Goal: Task Accomplishment & Management: Manage account settings

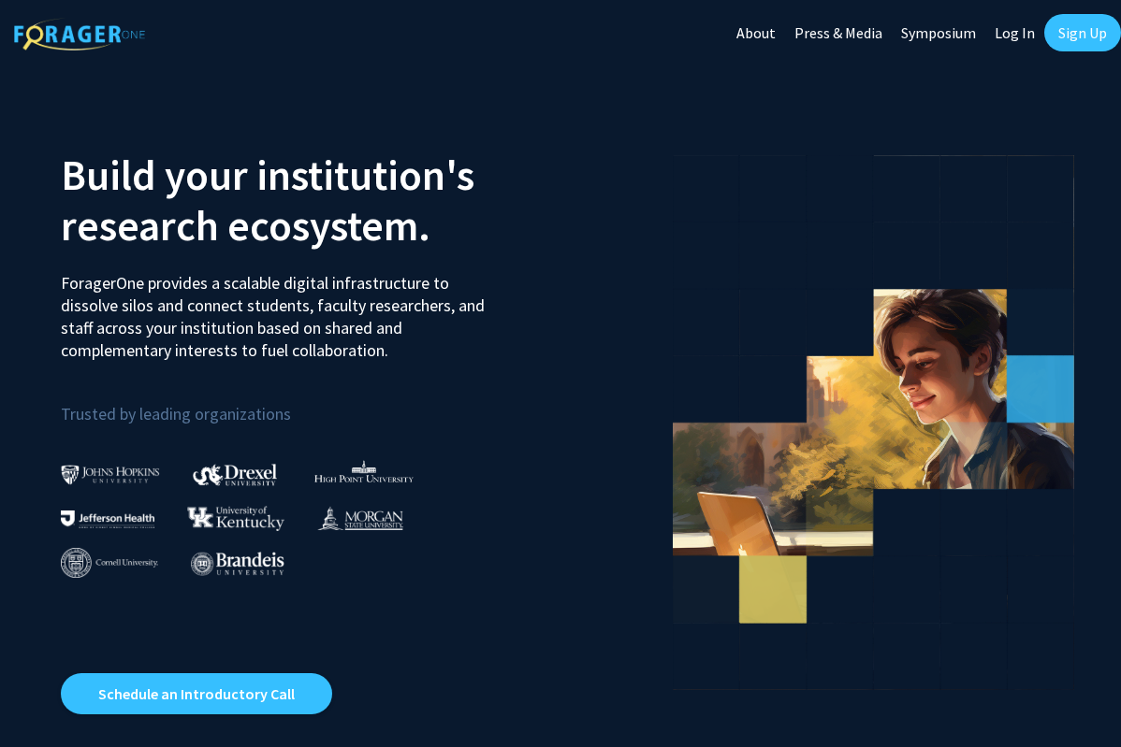
click at [1015, 41] on link "Log In" at bounding box center [1014, 32] width 59 height 65
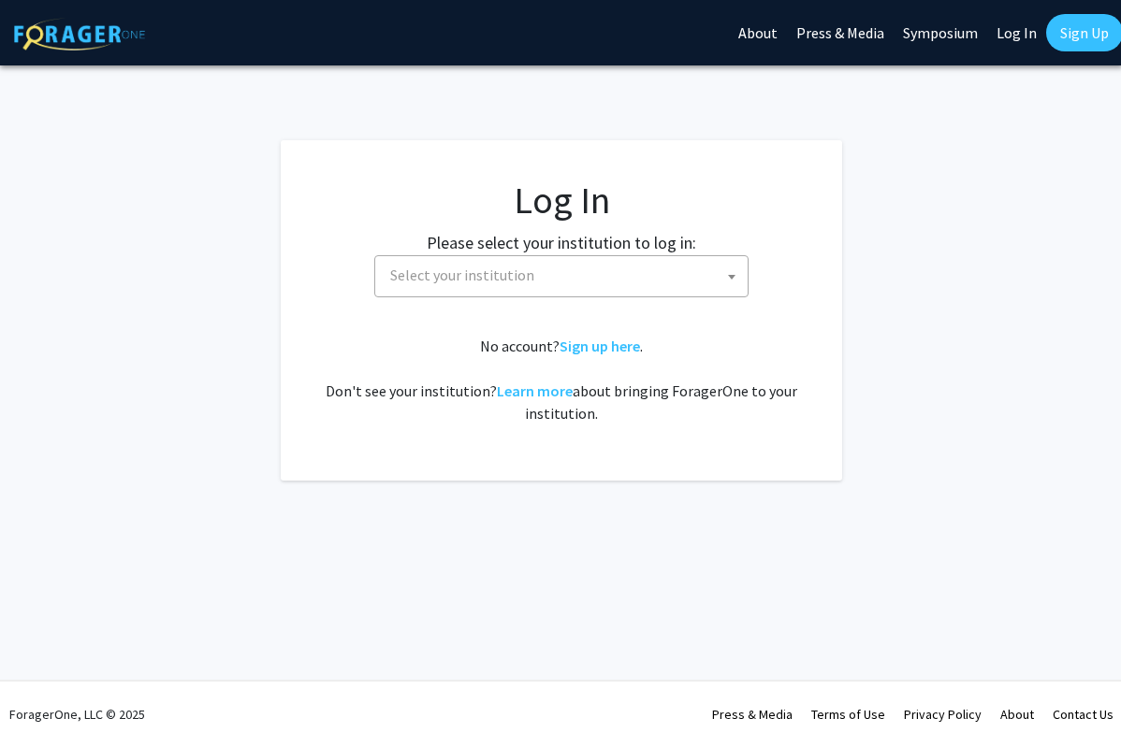
click at [720, 274] on span "Select your institution" at bounding box center [565, 275] width 365 height 38
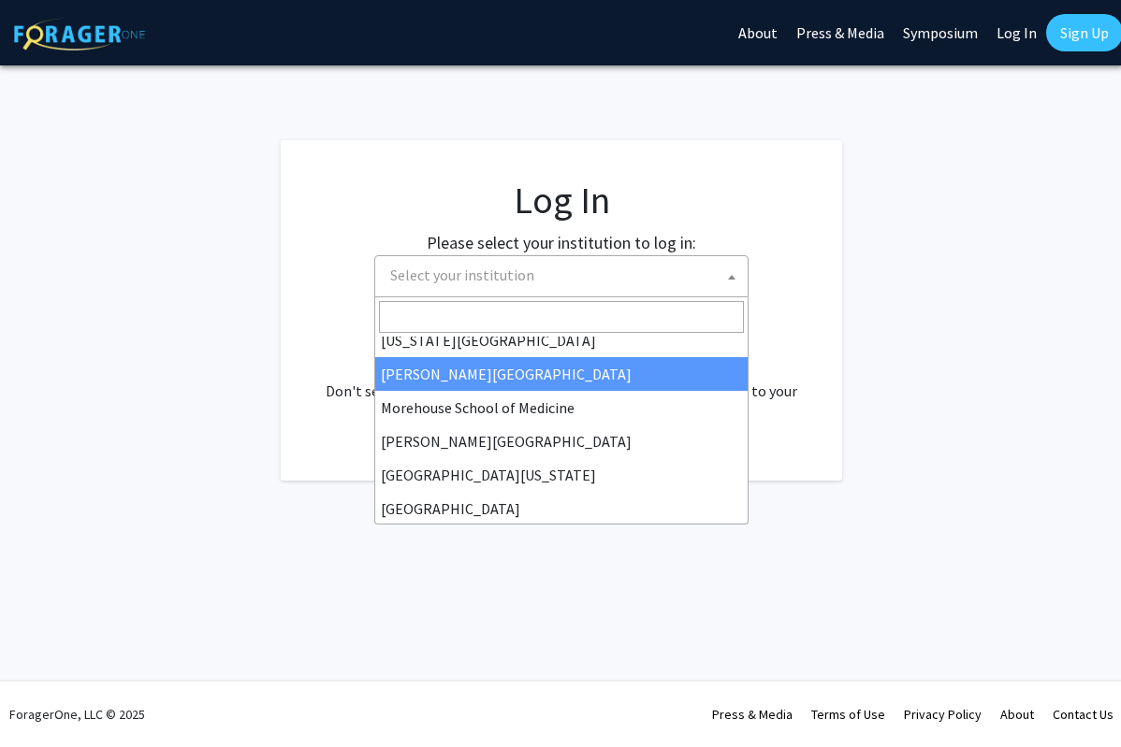
scroll to position [465, 0]
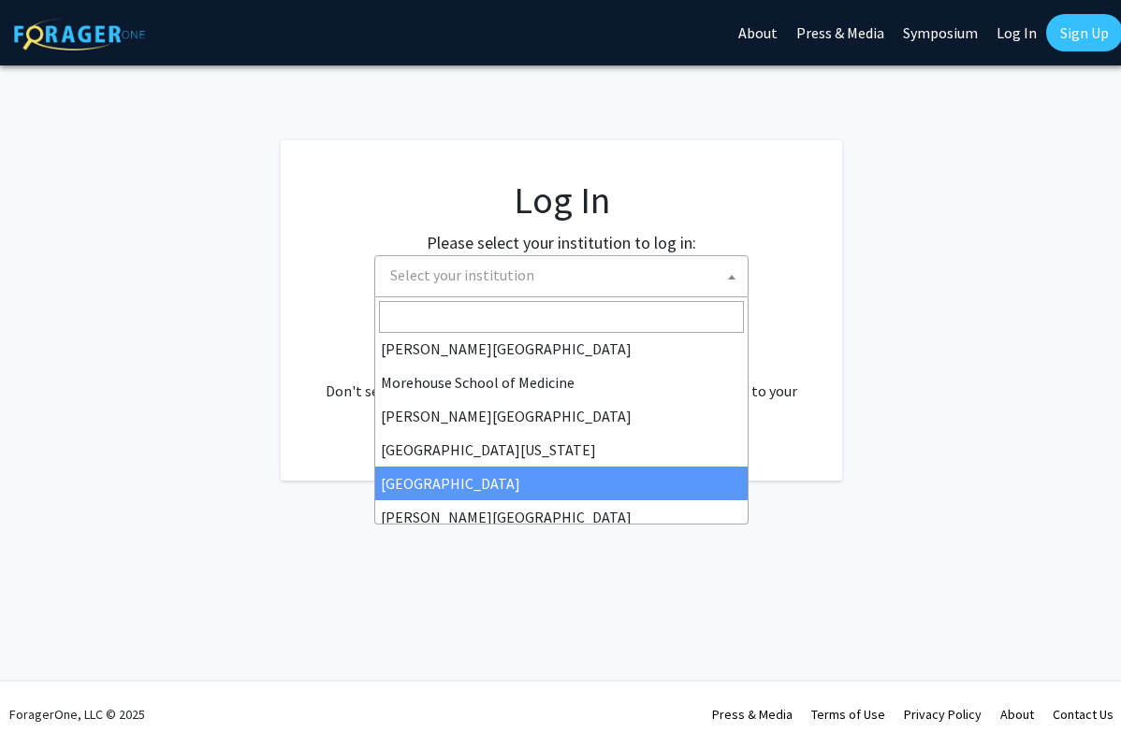
select select "4"
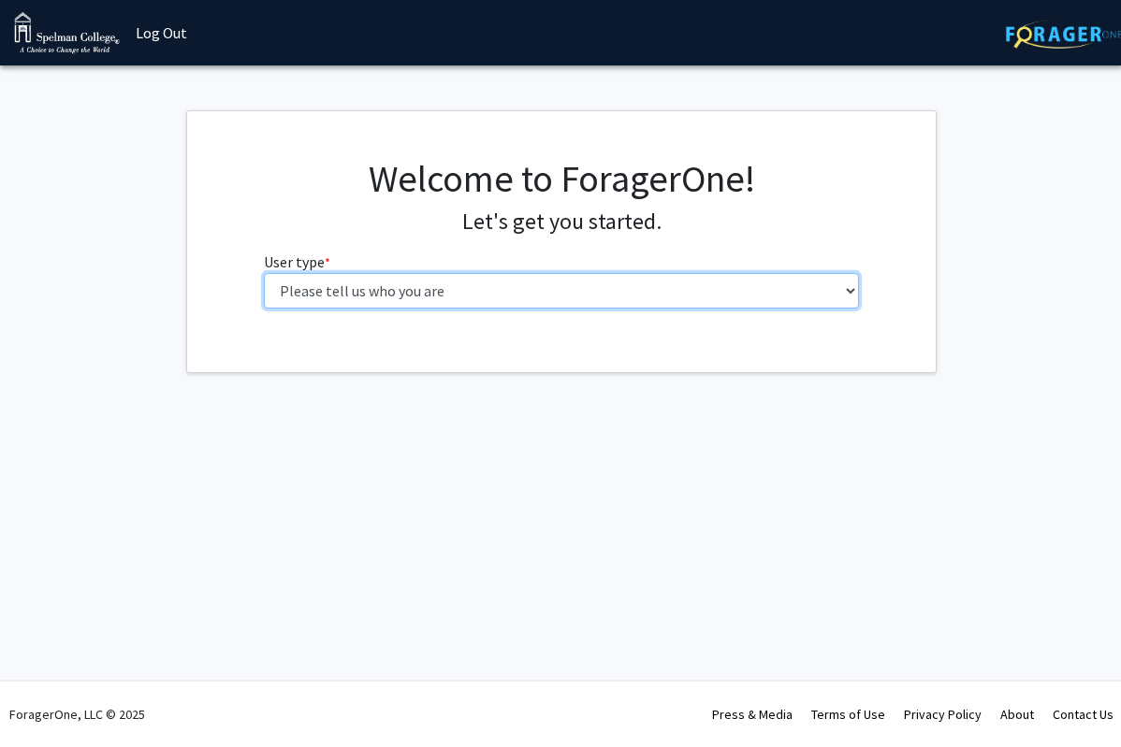
select select "1: undergrad"
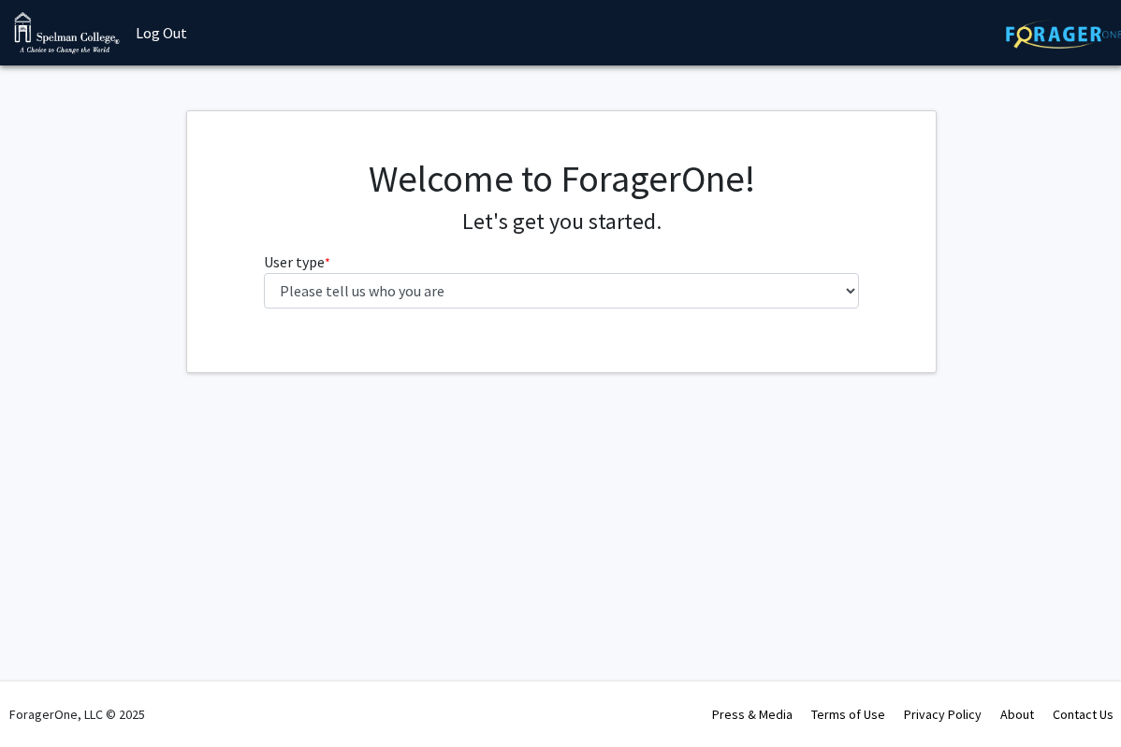
click at [174, 28] on link "Log Out" at bounding box center [161, 32] width 70 height 65
click at [157, 28] on link "Log Out" at bounding box center [161, 32] width 70 height 65
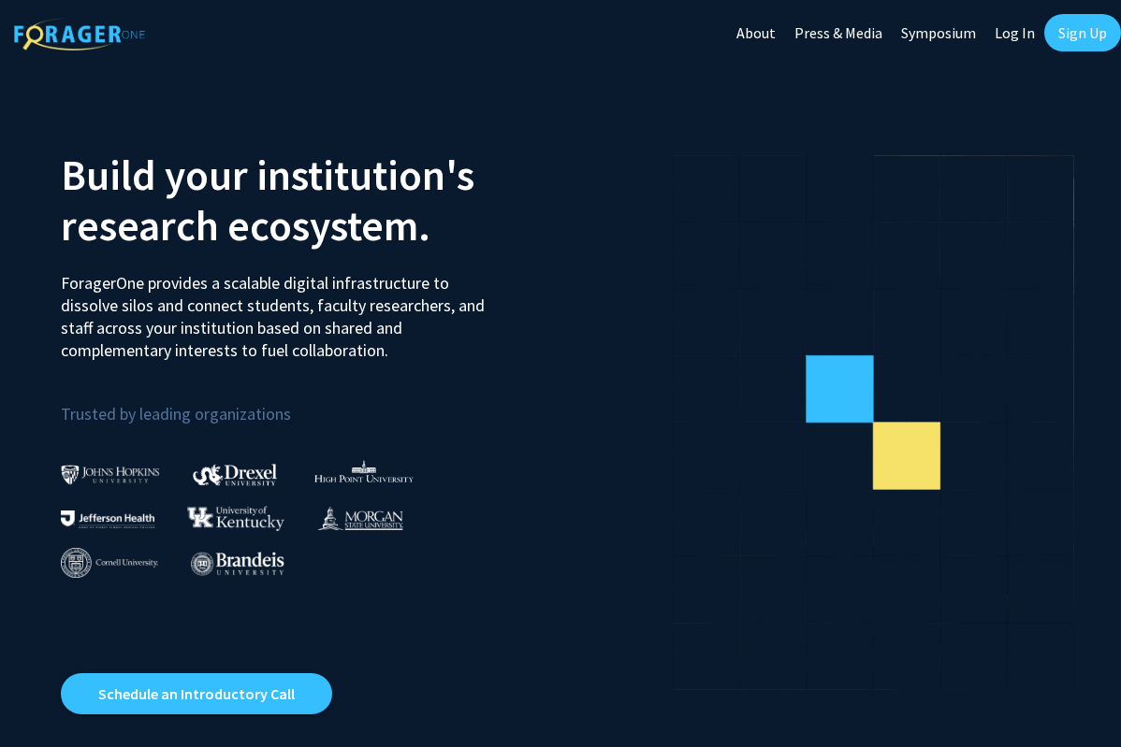
click at [1009, 41] on link "Log In" at bounding box center [1014, 32] width 59 height 65
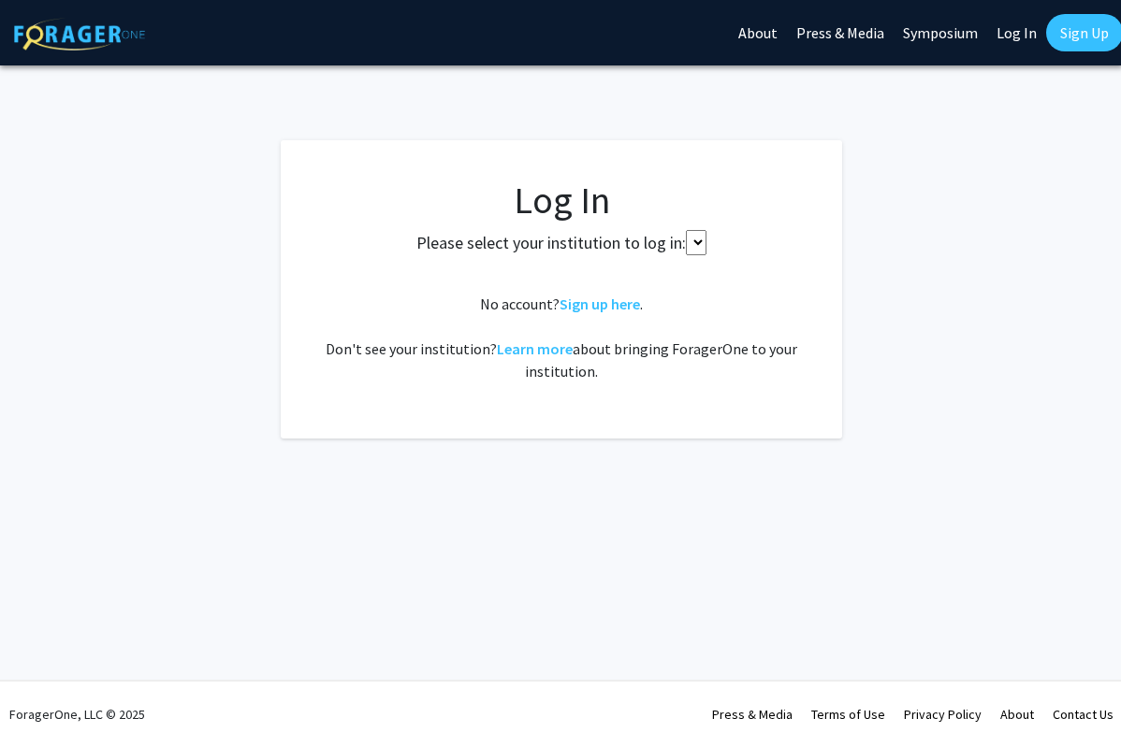
select select
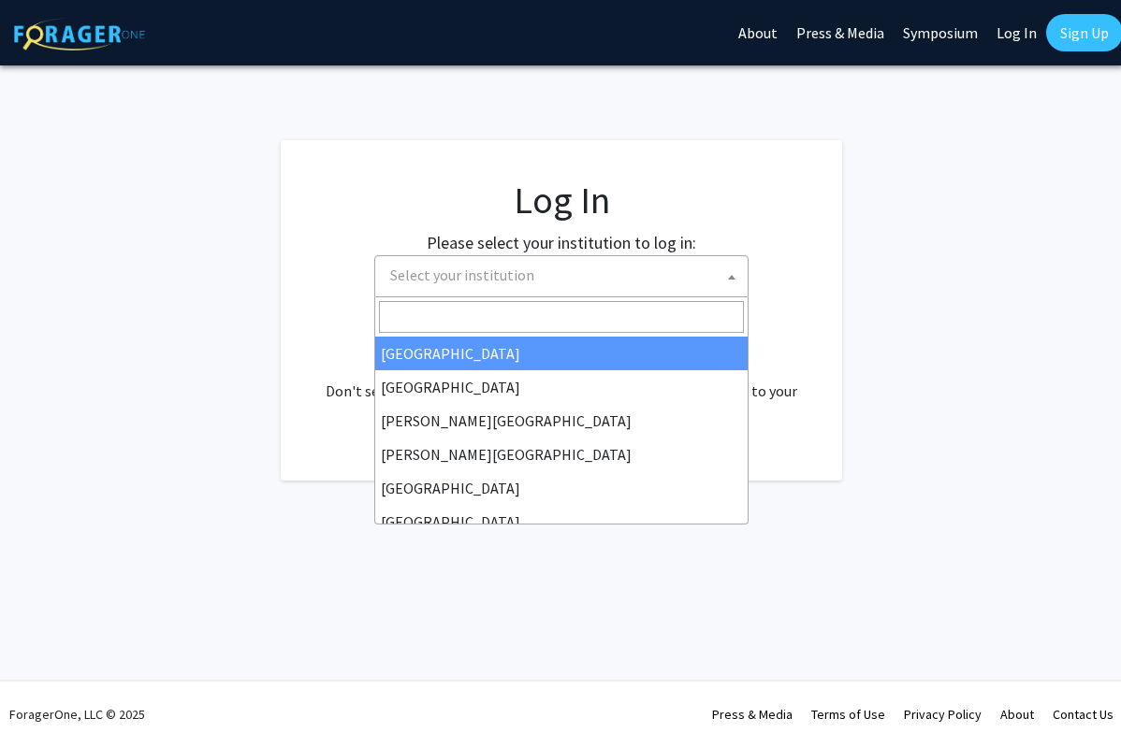
click at [571, 276] on span "Select your institution" at bounding box center [565, 275] width 365 height 38
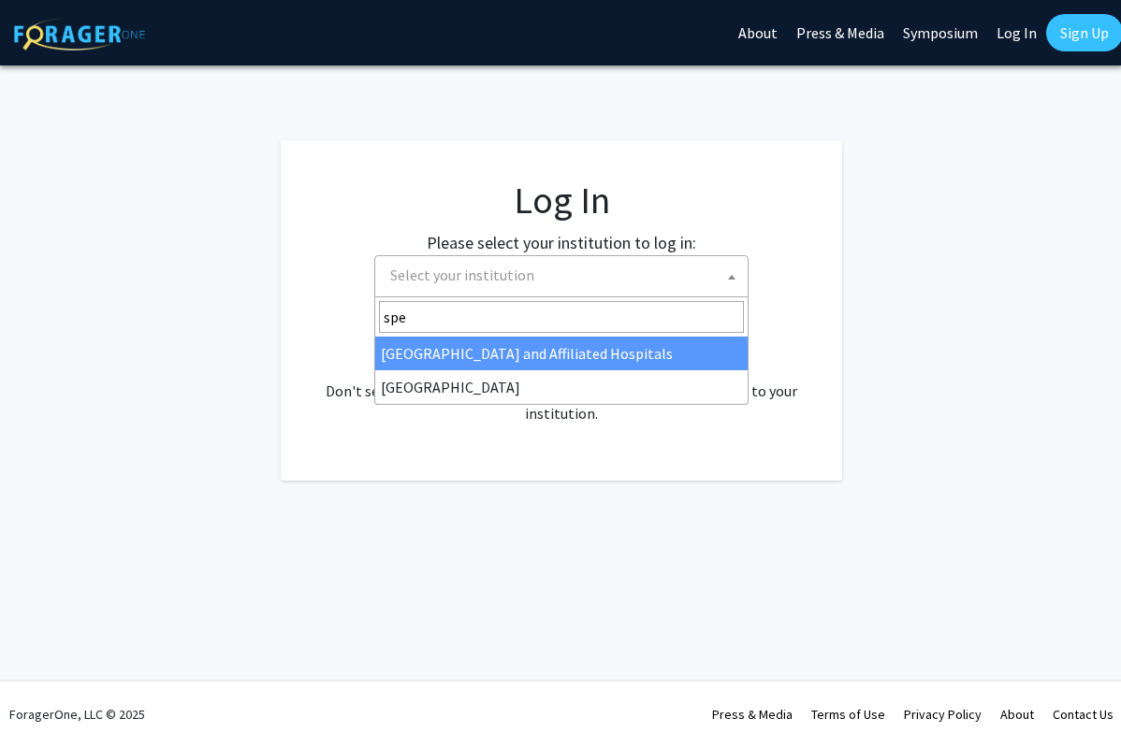
type input "spel"
select select "4"
